Goal: Task Accomplishment & Management: Complete application form

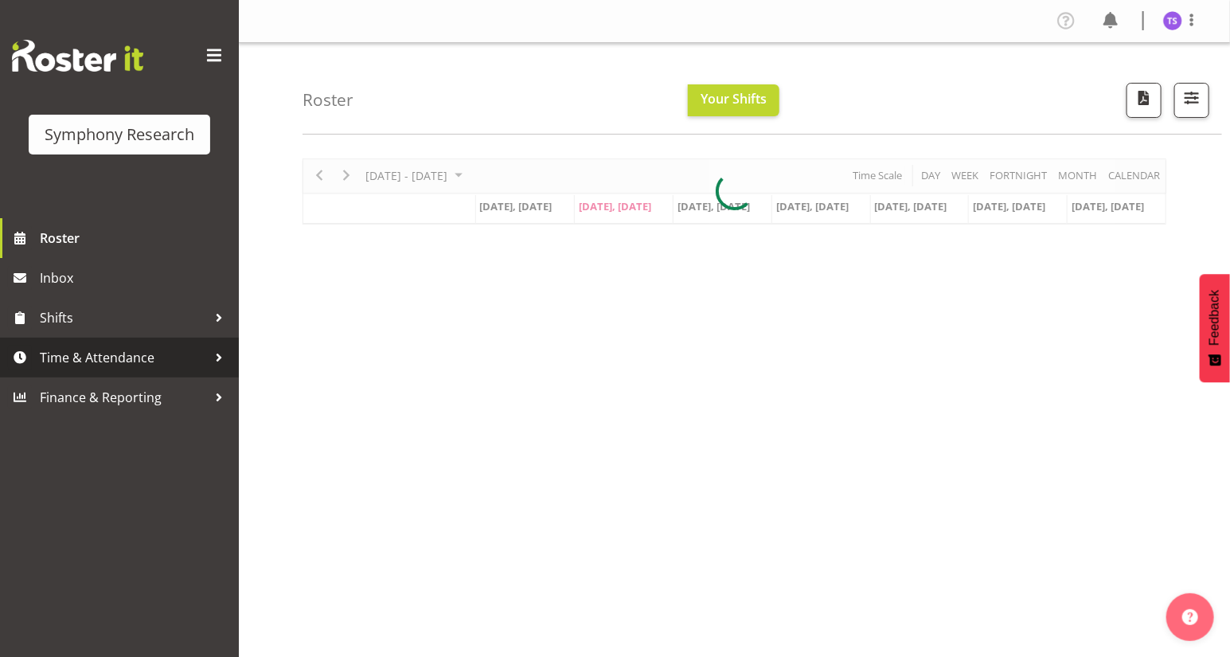
click at [82, 361] on span "Time & Attendance" at bounding box center [123, 357] width 167 height 24
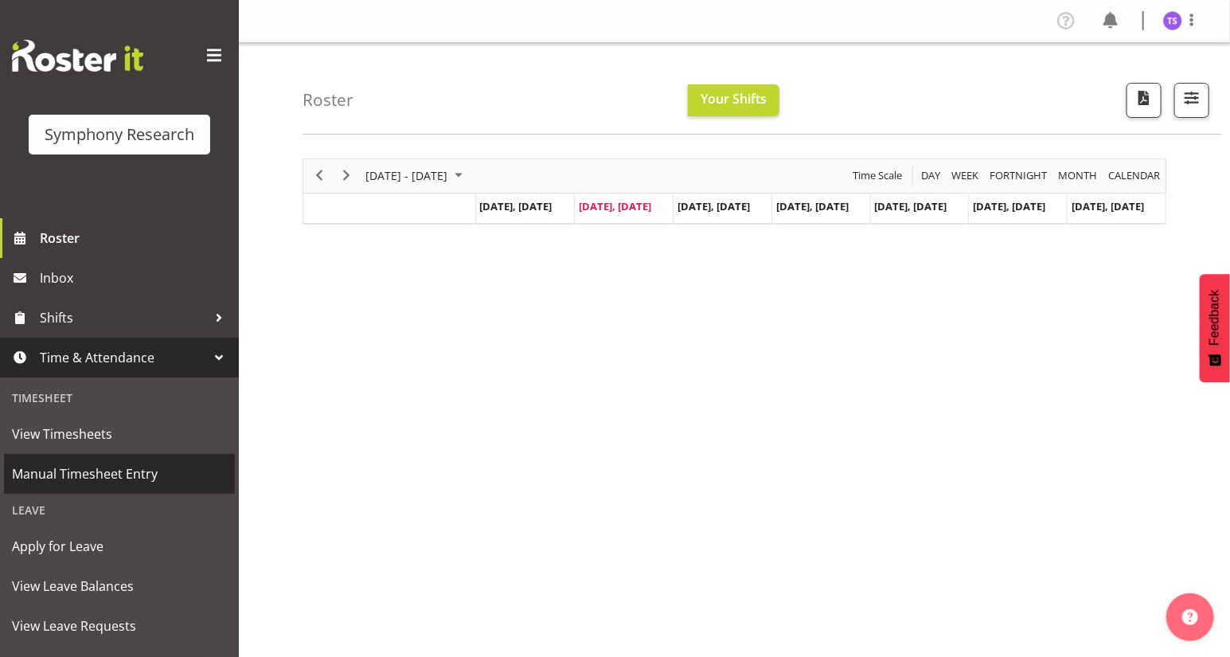
click at [84, 474] on span "Manual Timesheet Entry" at bounding box center [119, 474] width 215 height 24
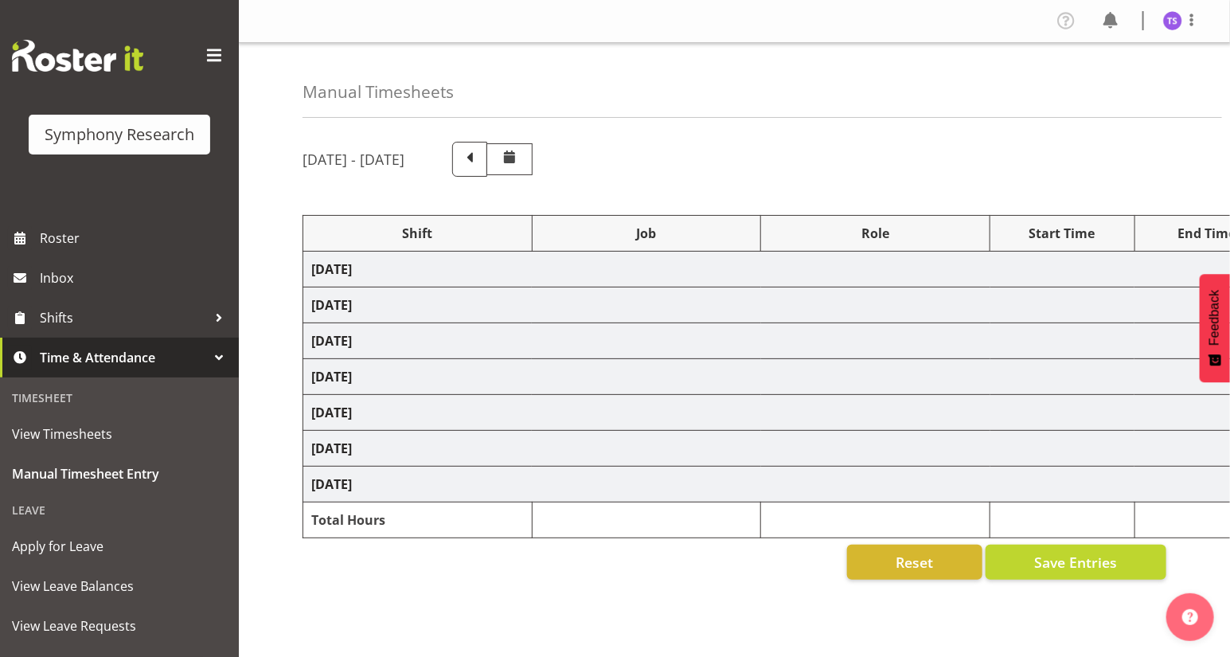
select select "81561"
select select "10587"
select select "47"
select select "81561"
select select "10587"
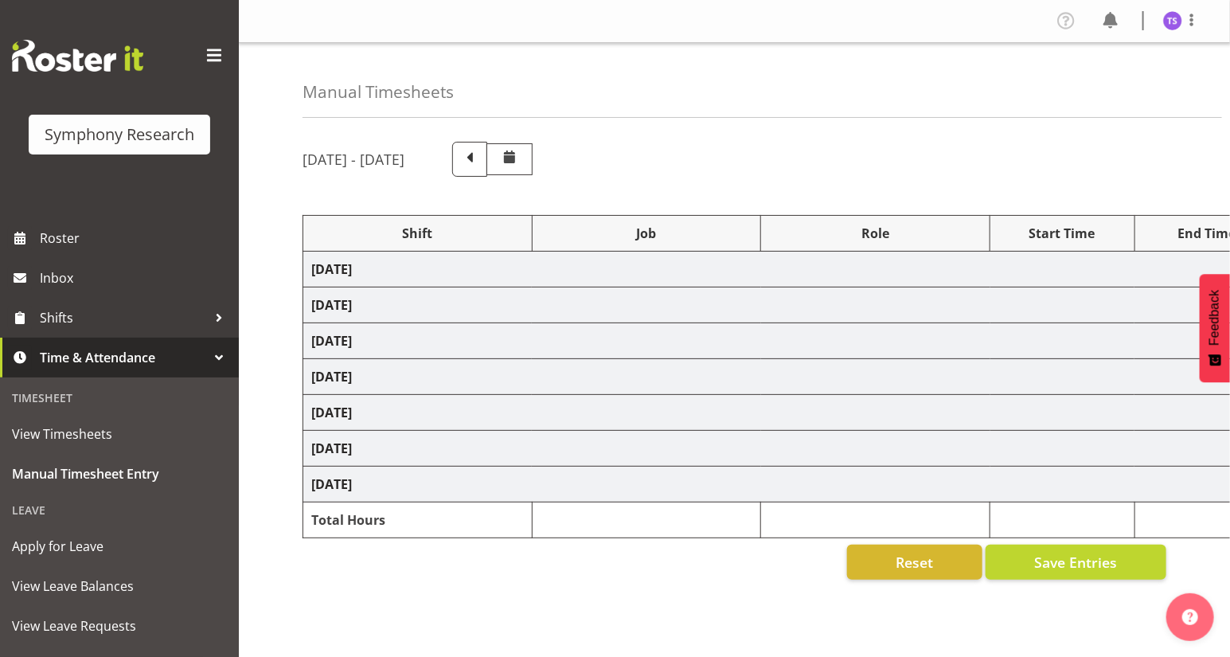
select select "47"
select select "81298"
select select "10587"
select select "47"
select select "81561"
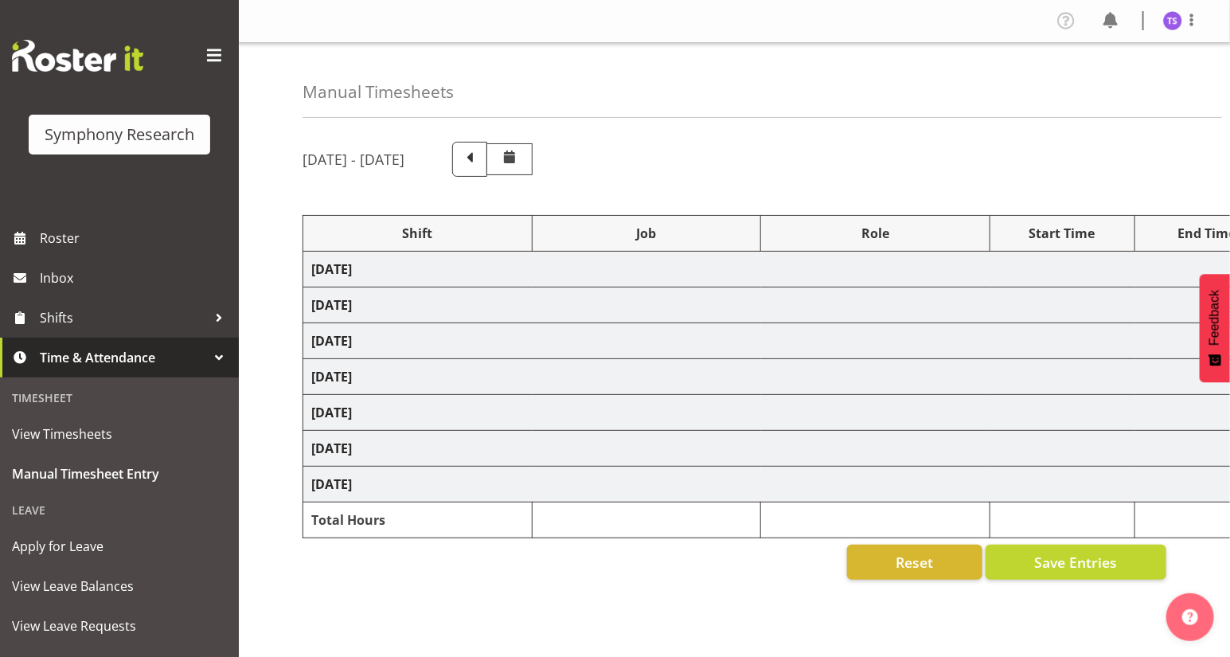
select select "10587"
select select "47"
select select "81561"
select select "10587"
select select "47"
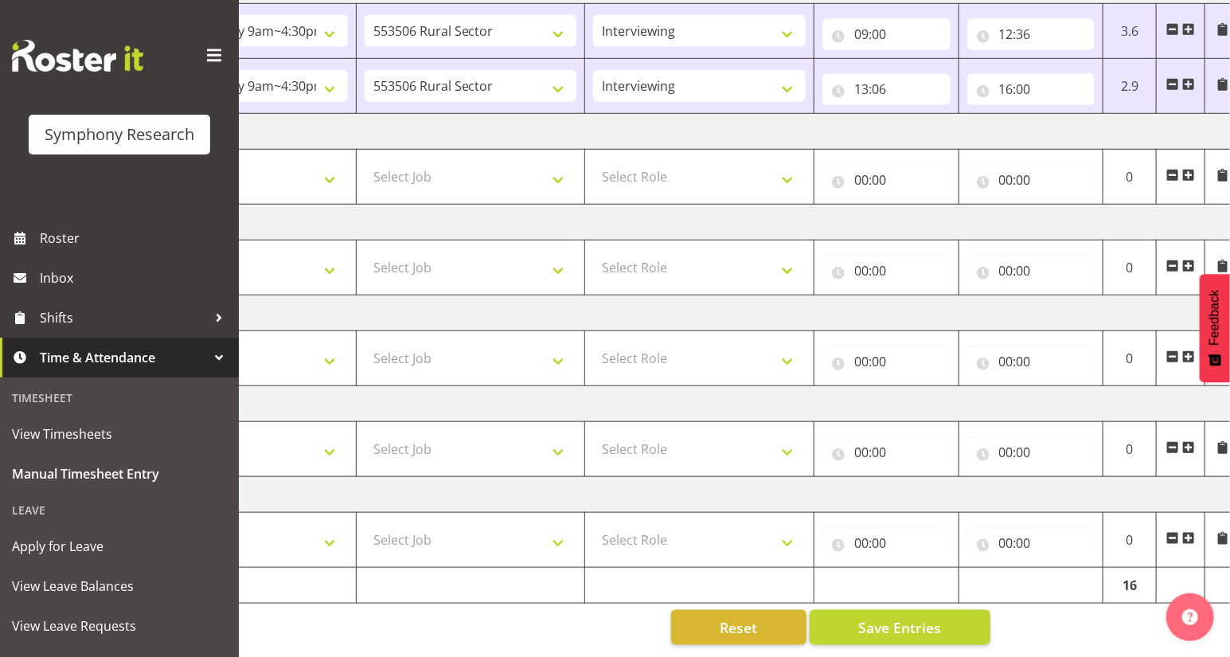
scroll to position [0, 186]
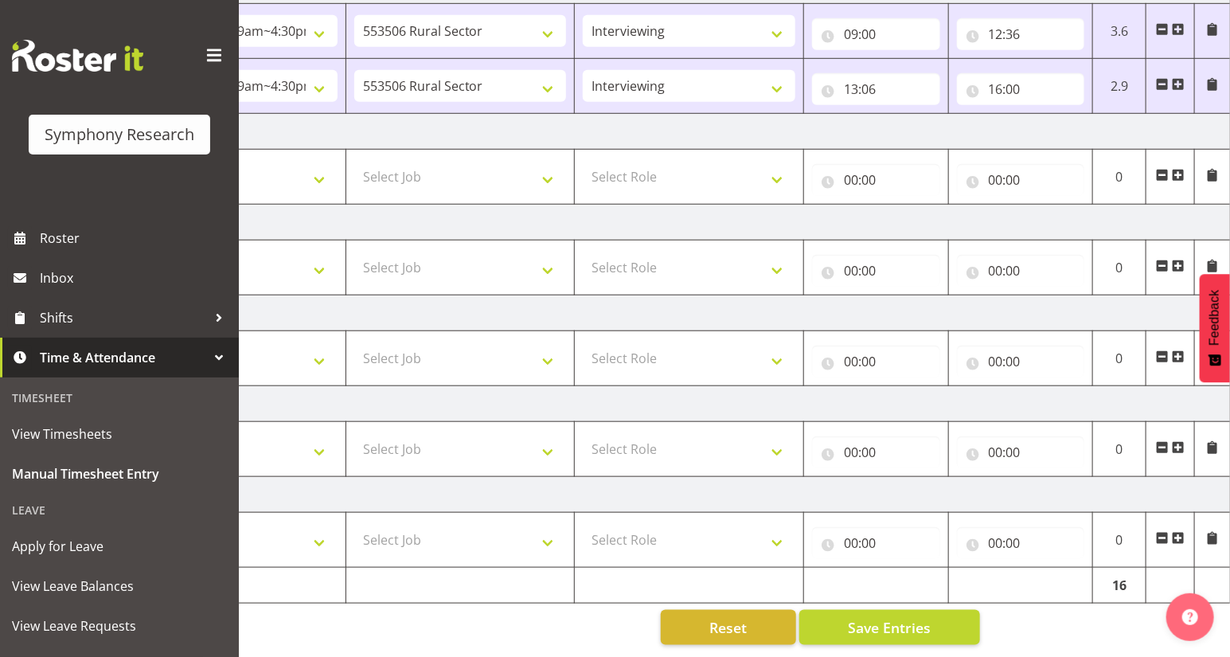
click at [1178, 78] on span at bounding box center [1178, 84] width 13 height 13
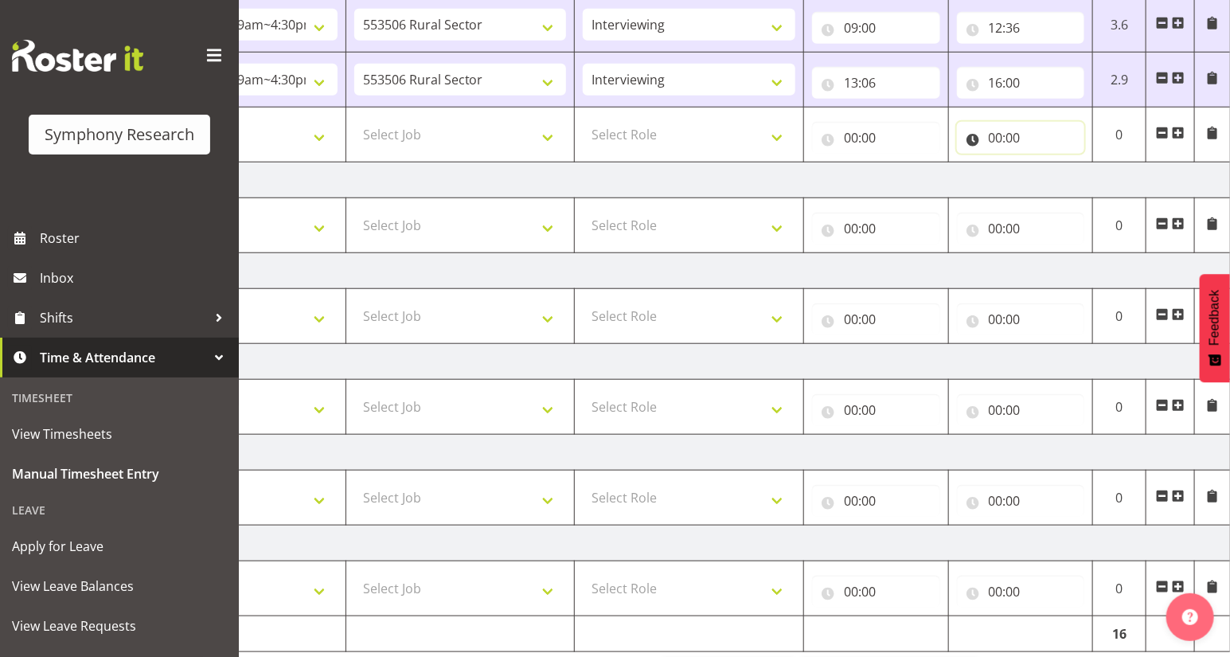
click at [989, 140] on input "00:00" at bounding box center [1021, 138] width 128 height 32
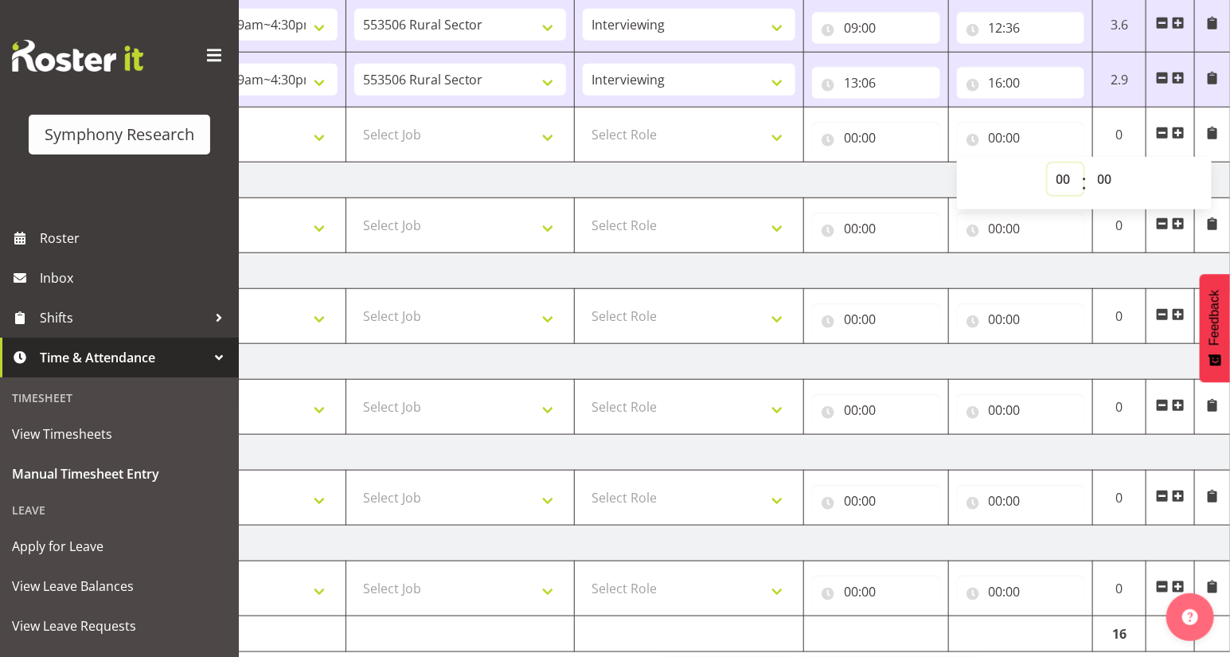
click at [1062, 183] on select "00 01 02 03 04 05 06 07 08 09 10 11 12 13 14 15 16 17 18 19 20 21 22 23" at bounding box center [1065, 179] width 36 height 32
select select "18"
click at [1047, 163] on select "00 01 02 03 04 05 06 07 08 09 10 11 12 13 14 15 16 17 18 19 20 21 22 23" at bounding box center [1065, 179] width 36 height 32
type input "18:00"
click at [1101, 181] on select "00 01 02 03 04 05 06 07 08 09 10 11 12 13 14 15 16 17 18 19 20 21 22 23 24 25 2…" at bounding box center [1107, 179] width 36 height 32
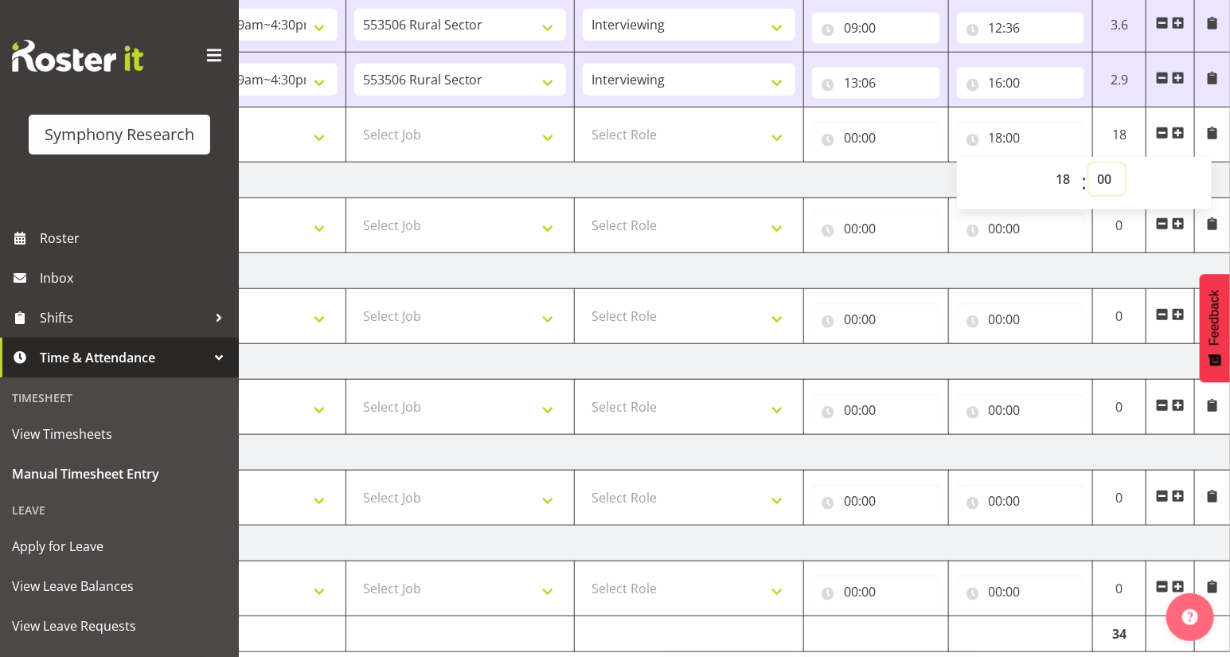
select select "47"
click at [1089, 163] on select "00 01 02 03 04 05 06 07 08 09 10 11 12 13 14 15 16 17 18 19 20 21 22 23 24 25 2…" at bounding box center [1107, 179] width 36 height 32
type input "18:47"
click at [1176, 127] on span at bounding box center [1178, 133] width 13 height 13
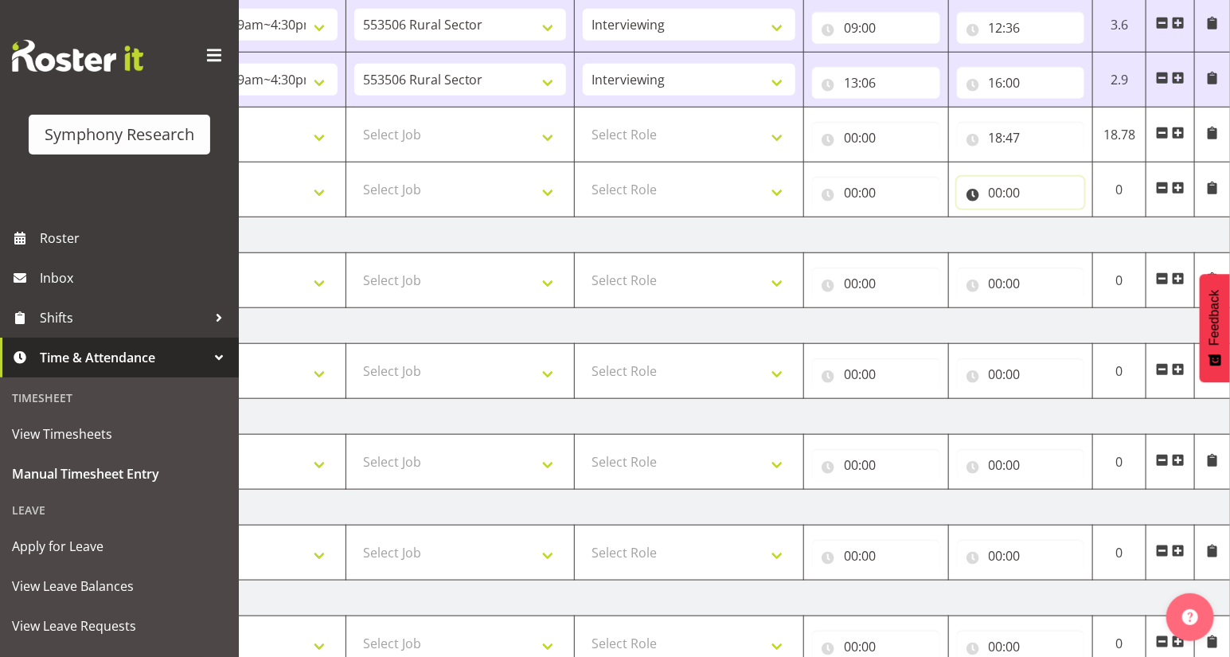
click at [991, 191] on input "00:00" at bounding box center [1021, 193] width 128 height 32
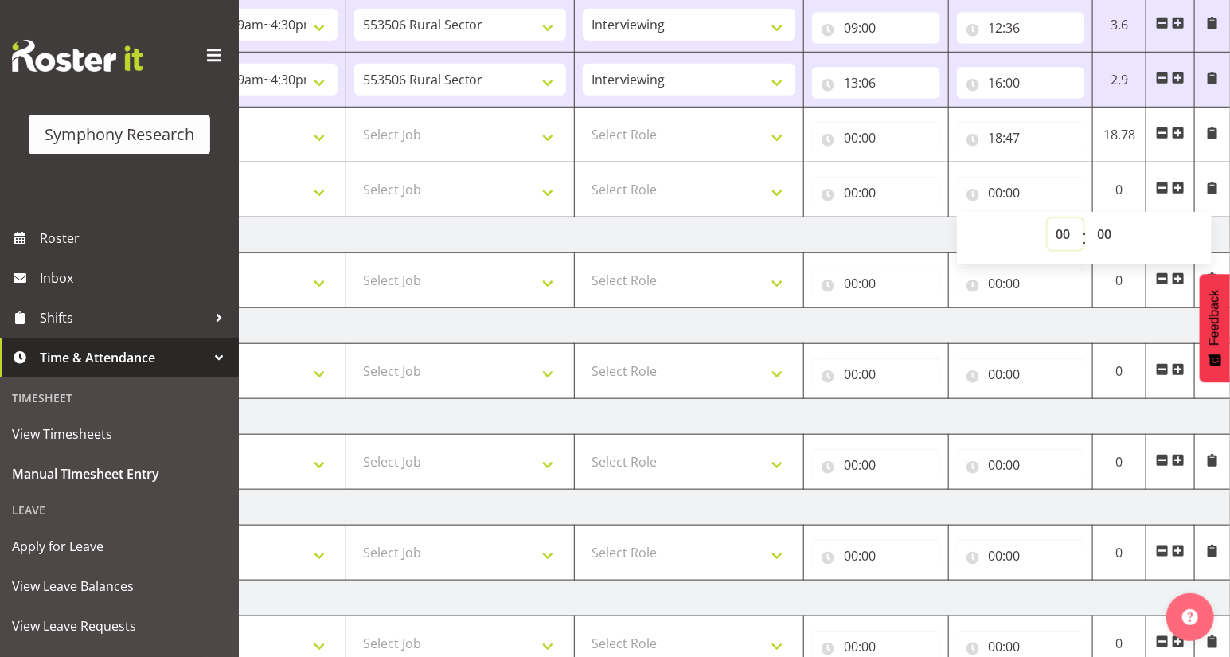
click at [1066, 236] on select "00 01 02 03 04 05 06 07 08 09 10 11 12 13 14 15 16 17 18 19 20 21 22 23" at bounding box center [1065, 234] width 36 height 32
select select "20"
click at [1047, 218] on select "00 01 02 03 04 05 06 07 08 09 10 11 12 13 14 15 16 17 18 19 20 21 22 23" at bounding box center [1065, 234] width 36 height 32
type input "20:00"
click at [848, 138] on input "00:00" at bounding box center [876, 138] width 128 height 32
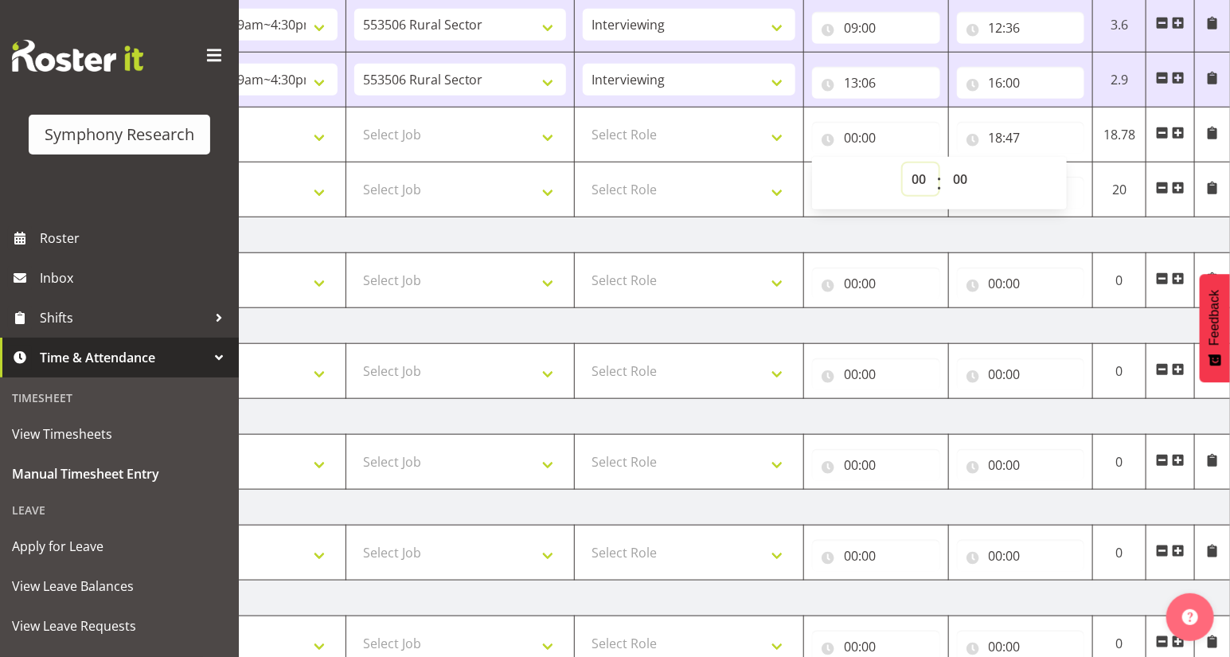
click at [920, 182] on select "00 01 02 03 04 05 06 07 08 09 10 11 12 13 14 15 16 17 18 19 20 21 22 23" at bounding box center [921, 179] width 36 height 32
select select "17"
click at [903, 163] on select "00 01 02 03 04 05 06 07 08 09 10 11 12 13 14 15 16 17 18 19 20 21 22 23" at bounding box center [921, 179] width 36 height 32
type input "17:00"
click at [861, 183] on div "00 01 02 03 04 05 06 07 08 09 10 11 12 13 14 15 16 17 18 19 20 21 22 23 : 00 01…" at bounding box center [939, 183] width 255 height 40
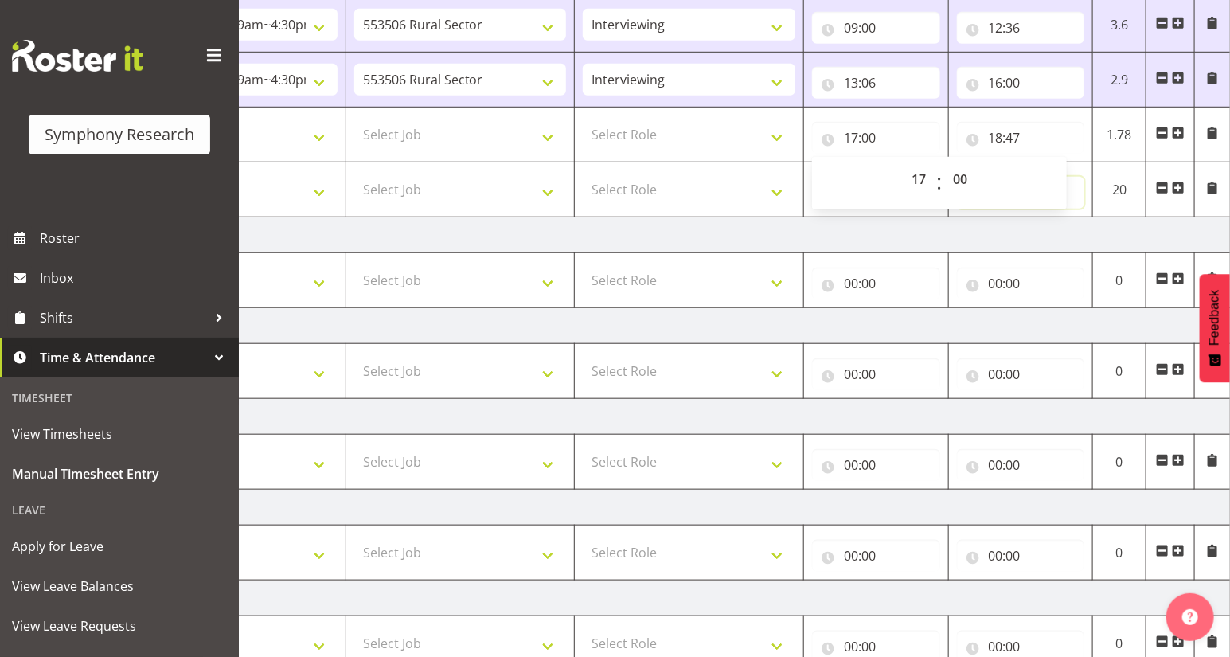
click at [1070, 184] on input "20:00" at bounding box center [1021, 193] width 128 height 32
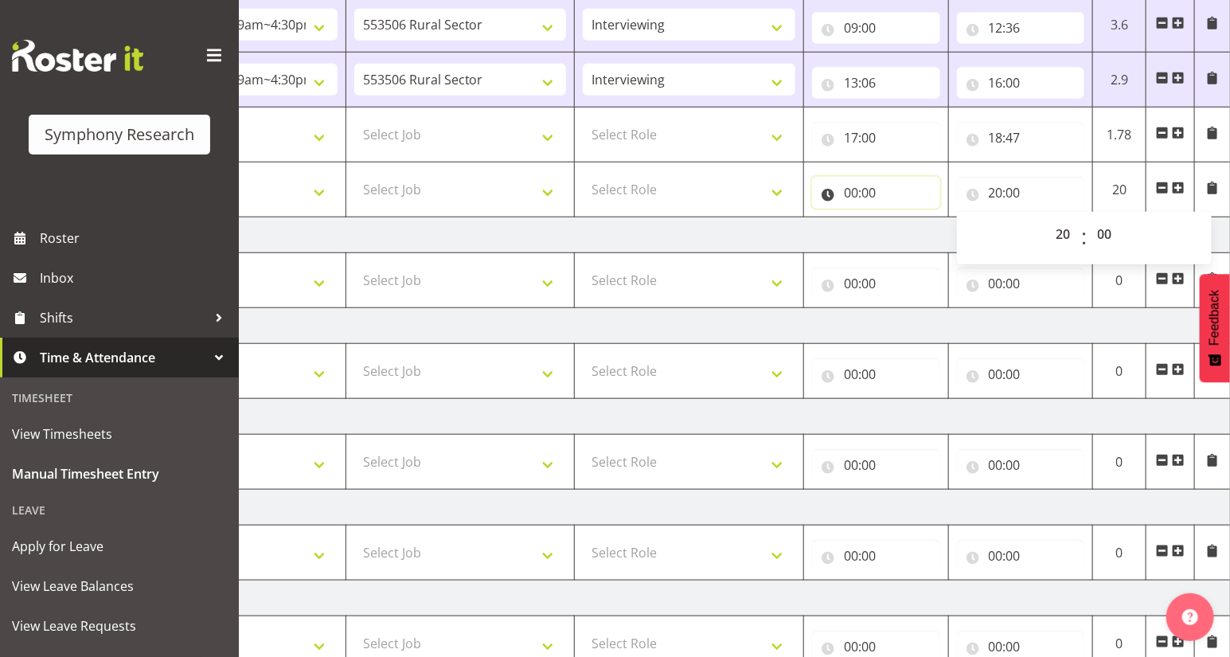
click at [848, 195] on input "00:00" at bounding box center [876, 193] width 128 height 32
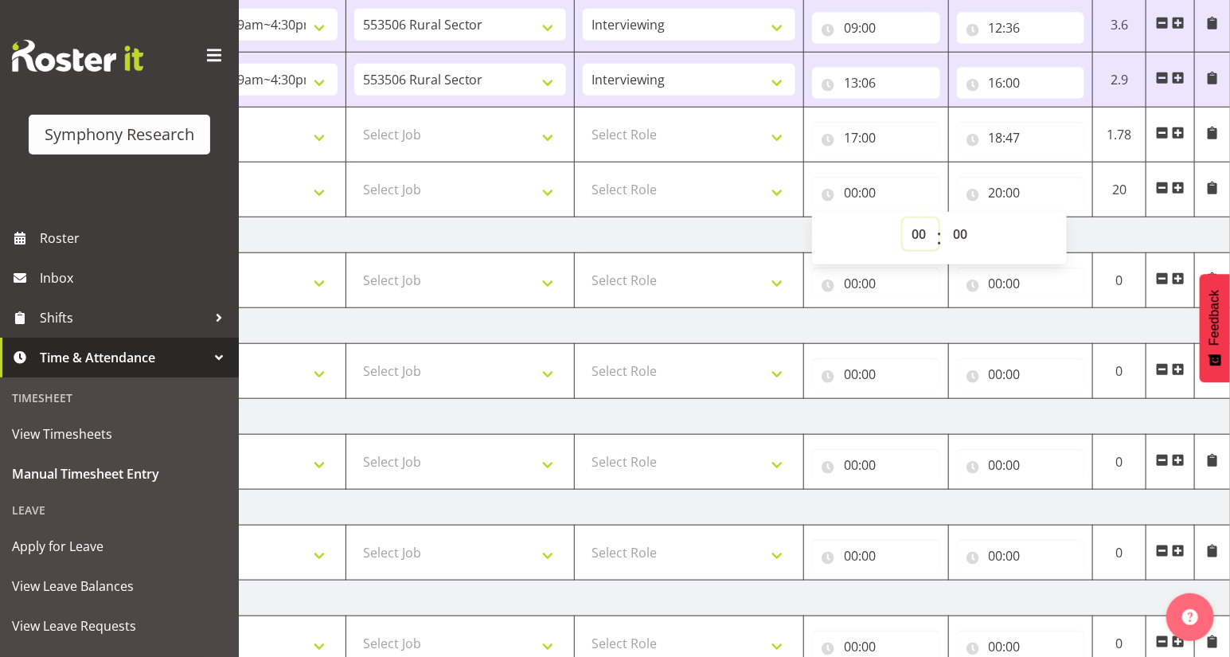
click at [917, 235] on select "00 01 02 03 04 05 06 07 08 09 10 11 12 13 14 15 16 17 18 19 20 21 22 23" at bounding box center [921, 234] width 36 height 32
select select "18"
click at [903, 218] on select "00 01 02 03 04 05 06 07 08 09 10 11 12 13 14 15 16 17 18 19 20 21 22 23" at bounding box center [921, 234] width 36 height 32
type input "18:00"
click at [960, 233] on select "00 01 02 03 04 05 06 07 08 09 10 11 12 13 14 15 16 17 18 19 20 21 22 23 24 25 2…" at bounding box center [962, 234] width 36 height 32
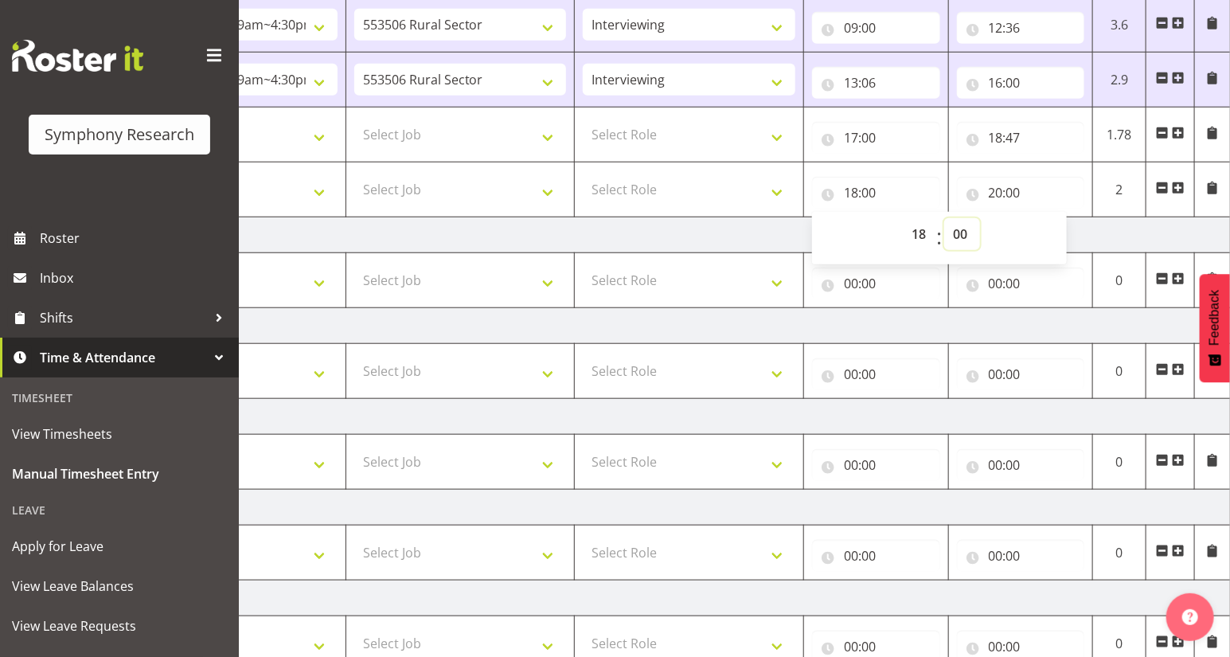
select select "47"
click at [944, 218] on select "00 01 02 03 04 05 06 07 08 09 10 11 12 13 14 15 16 17 18 19 20 21 22 23 24 25 2…" at bounding box center [962, 234] width 36 height 32
type input "18:47"
click at [772, 141] on select "Select Role Briefing Interviewing" at bounding box center [689, 135] width 212 height 32
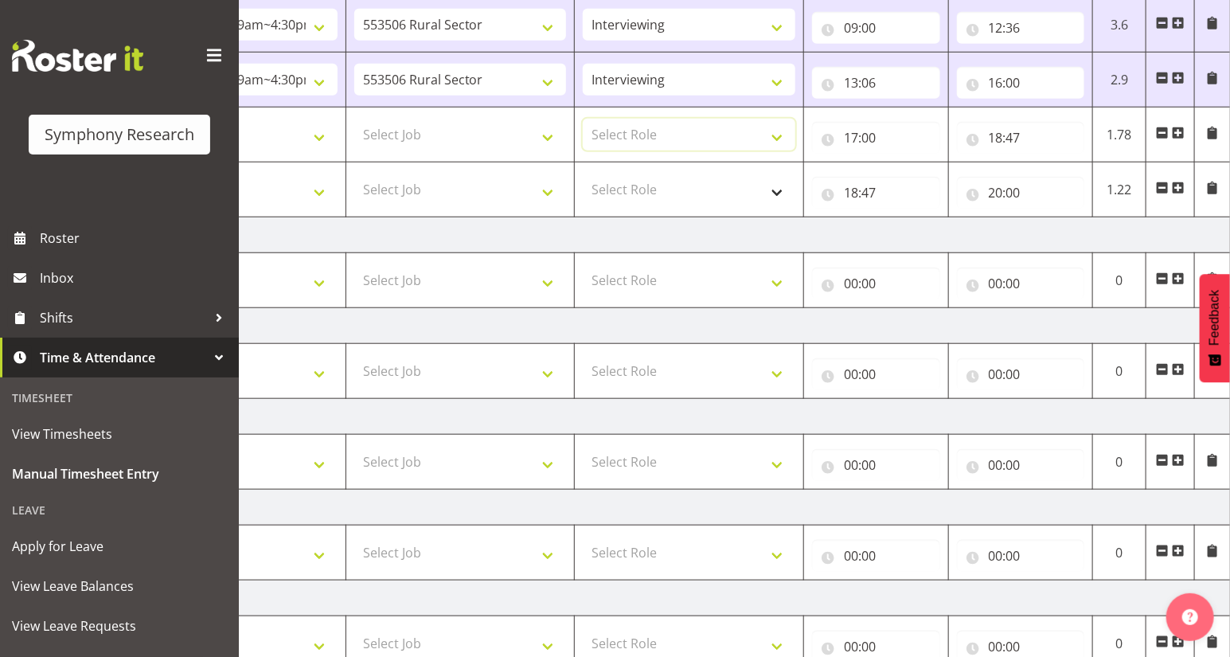
select select "47"
click at [583, 119] on select "Select Role Briefing Interviewing" at bounding box center [689, 135] width 212 height 32
click at [774, 195] on select "Select Role Briefing Interviewing" at bounding box center [689, 189] width 212 height 32
select select "47"
click at [583, 173] on select "Select Role Briefing Interviewing" at bounding box center [689, 189] width 212 height 32
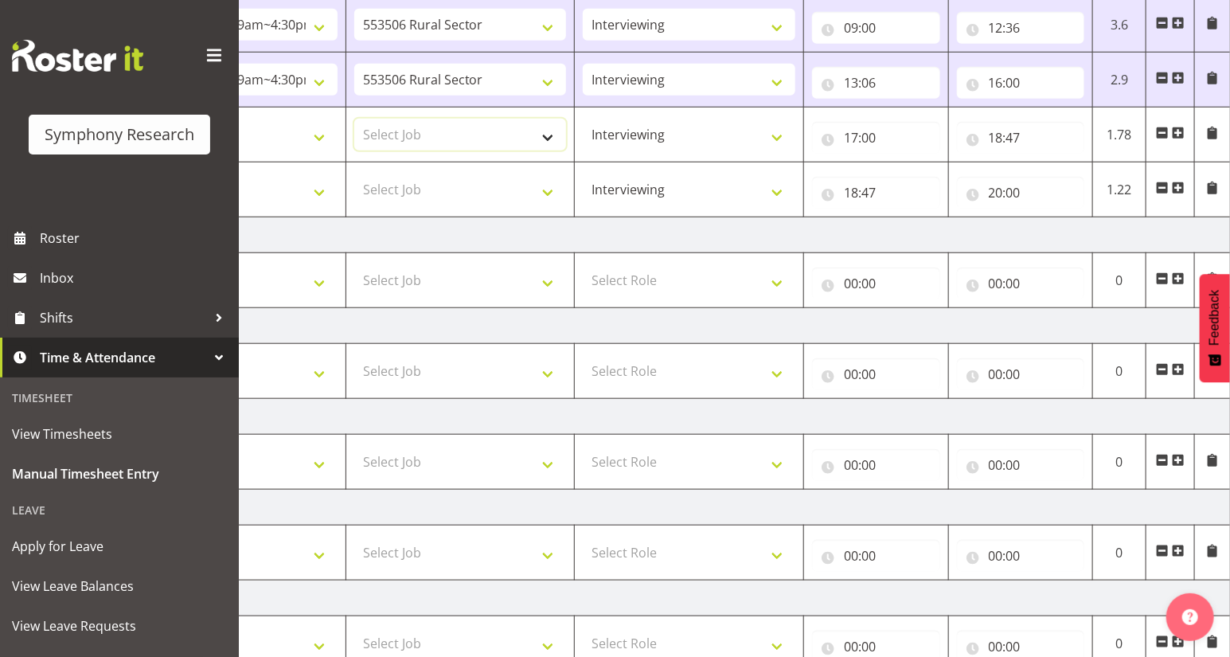
click at [543, 137] on select "Select Job 550060 IF Admin 553492 World Poll Aus Wave 2 Main 2025 553493 World …" at bounding box center [460, 135] width 212 height 32
select select "10587"
click at [354, 119] on select "Select Job 550060 IF Admin 553492 World Poll Aus Wave 2 Main 2025 553493 World …" at bounding box center [460, 135] width 212 height 32
click at [544, 193] on select "Select Job 550060 IF Admin 553492 World Poll Aus Wave 2 Main 2025 553493 World …" at bounding box center [460, 189] width 212 height 32
select select "10575"
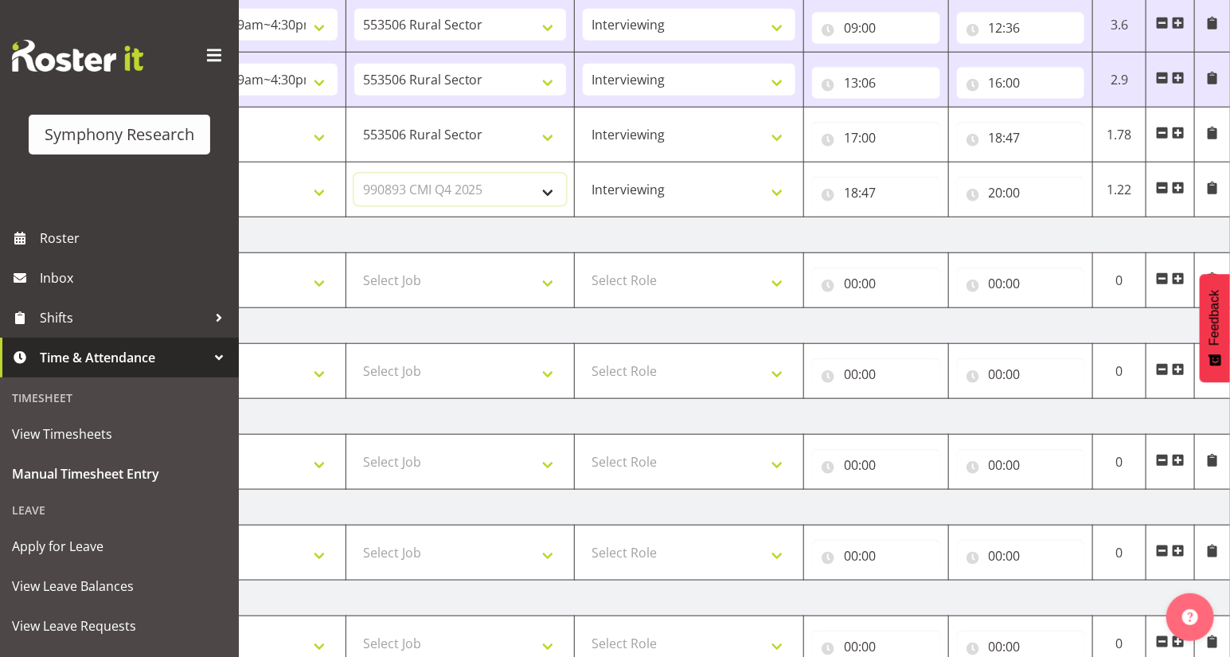
click at [354, 173] on select "Select Job 550060 IF Admin 553492 World Poll Aus Wave 2 Main 2025 553493 World …" at bounding box center [460, 189] width 212 height 32
click at [314, 131] on select "Select Shift !!Weekend Residential (Roster IT Shift Label) *Business 9/10am ~ 4…" at bounding box center [231, 135] width 212 height 32
select select "81298"
click at [125, 119] on select "Select Shift !!Weekend Residential (Roster IT Shift Label) *Business 9/10am ~ 4…" at bounding box center [231, 135] width 212 height 32
click at [316, 195] on select "Select Shift !!Weekend Residential (Roster IT Shift Label) *Business 9/10am ~ 4…" at bounding box center [231, 189] width 212 height 32
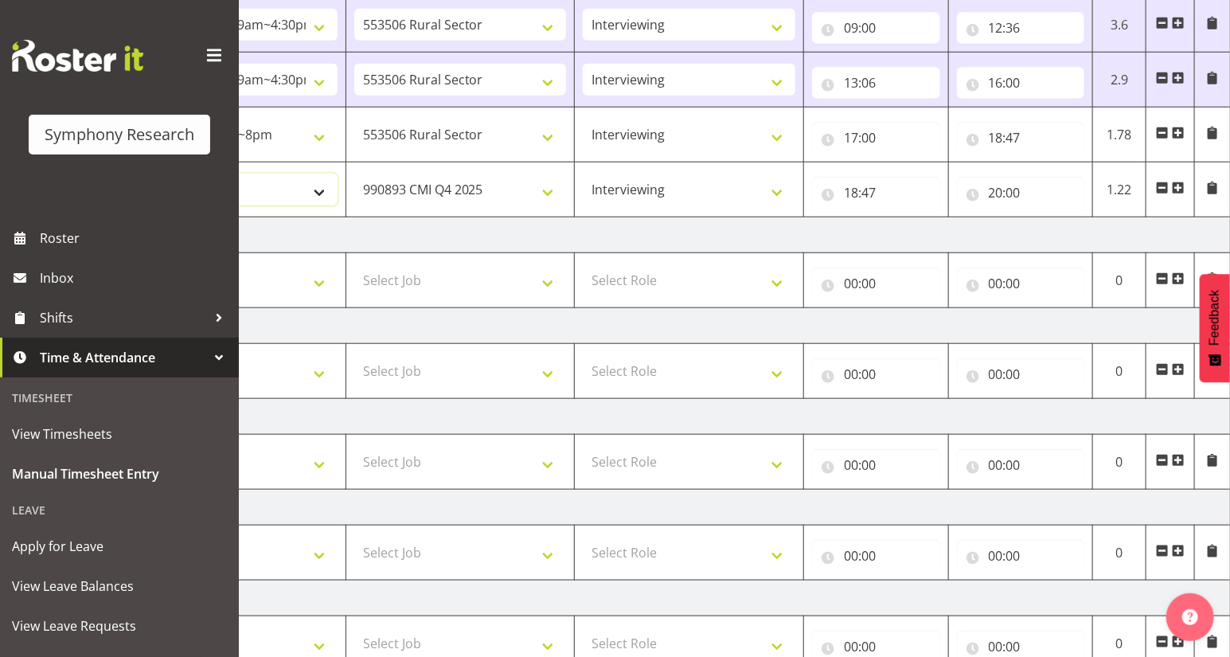
select select "48116"
click at [125, 173] on select "Select Shift !!Weekend Residential (Roster IT Shift Label) *Business 9/10am ~ 4…" at bounding box center [231, 189] width 212 height 32
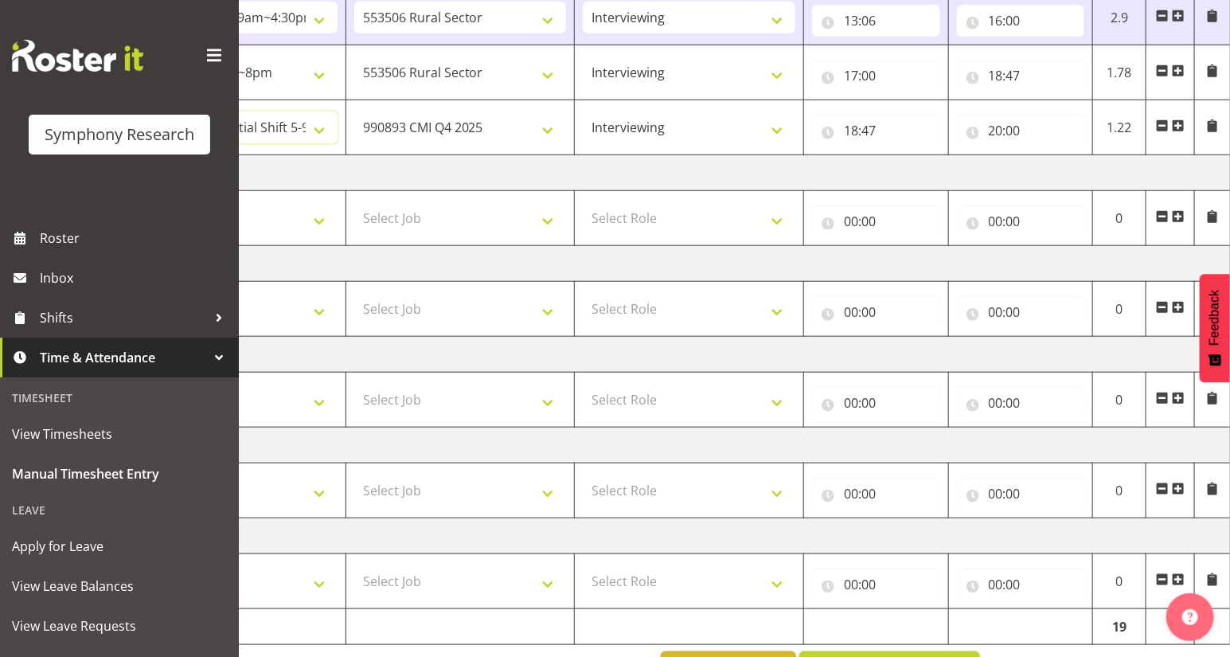
scroll to position [600, 0]
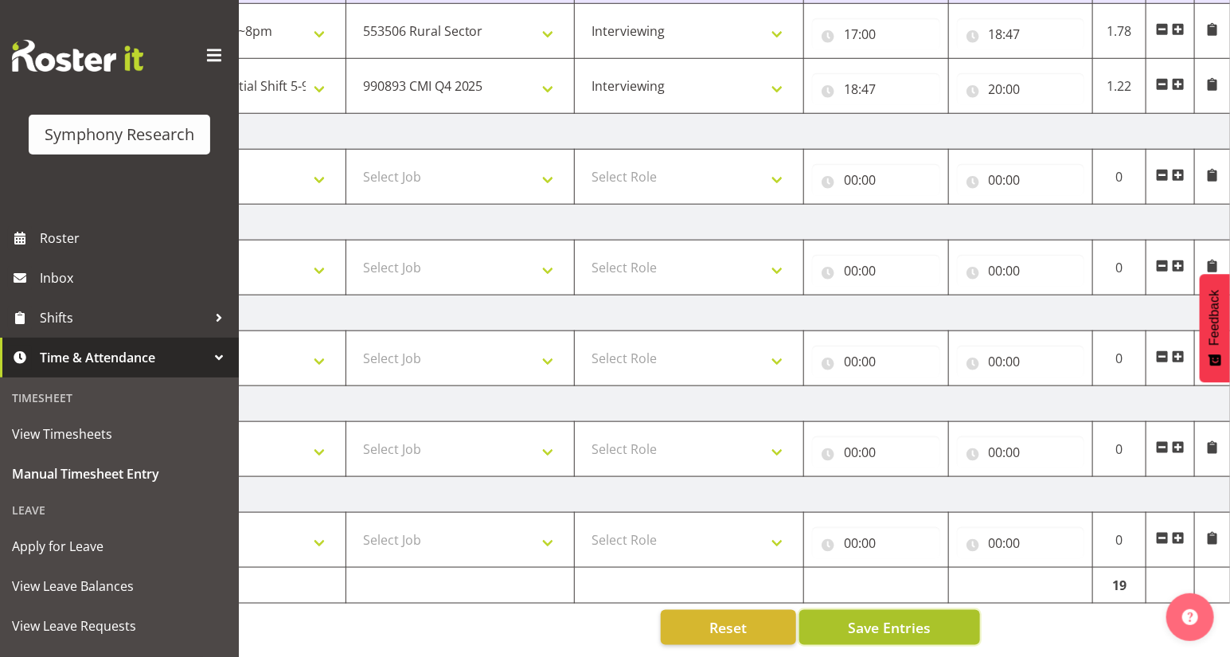
click at [877, 618] on span "Save Entries" at bounding box center [889, 627] width 83 height 21
